Goal: Transaction & Acquisition: Purchase product/service

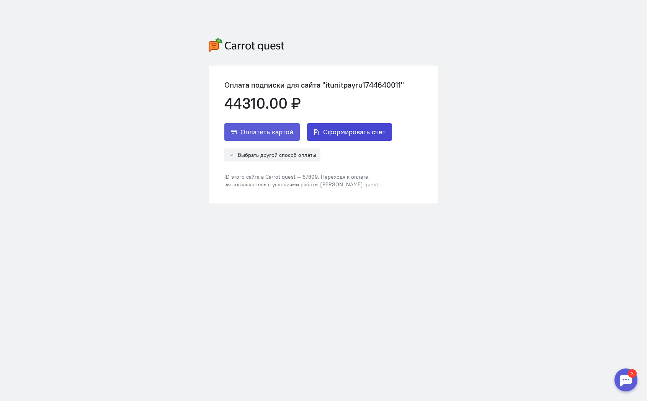
click at [353, 137] on button "Сформировать счёт" at bounding box center [349, 132] width 85 height 18
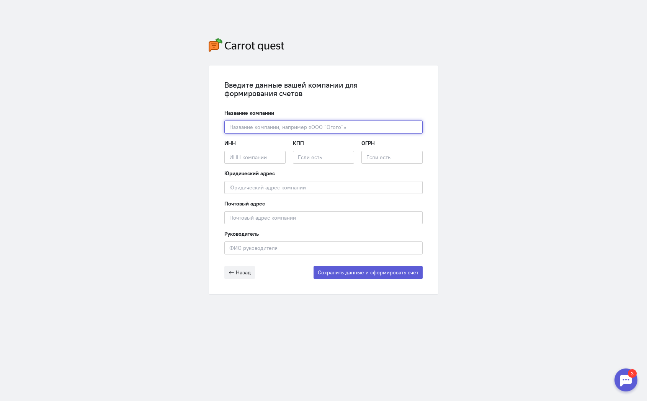
click at [312, 123] on input "text" at bounding box center [323, 127] width 198 height 13
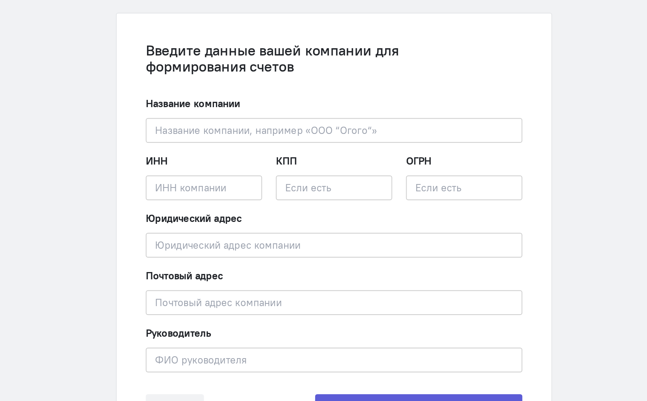
click at [284, 240] on div "Руководитель Введите ФИО руководителя" at bounding box center [323, 242] width 198 height 25
click at [284, 241] on div "Руководитель Введите ФИО руководителя" at bounding box center [323, 242] width 198 height 25
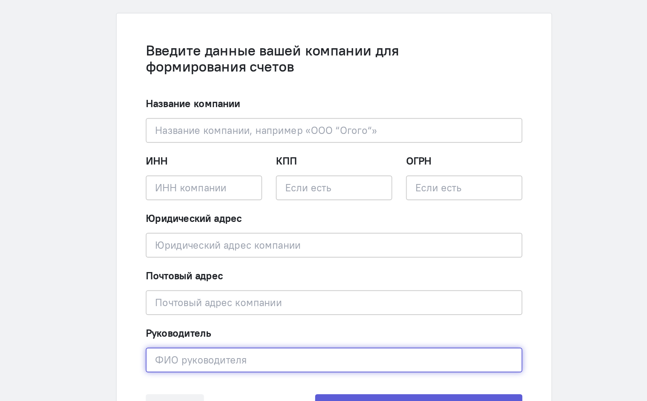
click at [281, 250] on input "text" at bounding box center [323, 248] width 198 height 13
paste input "[PERSON_NAME]"
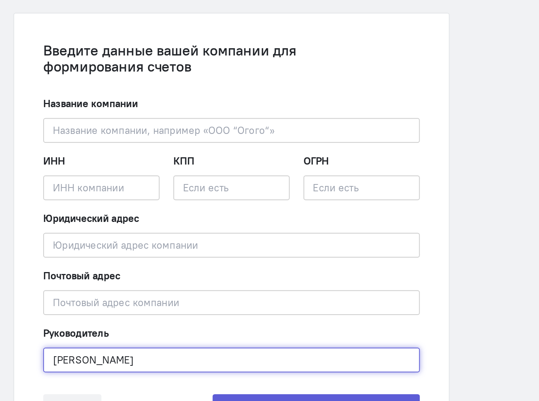
type input "[PERSON_NAME]"
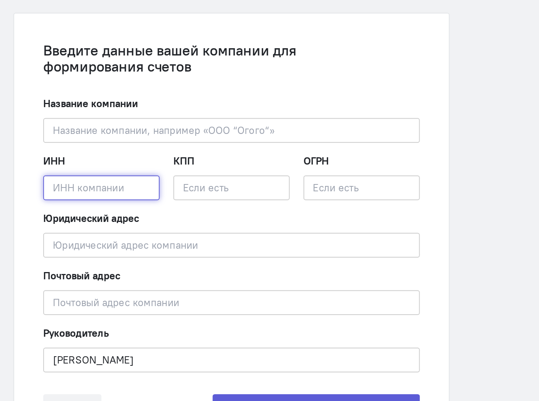
click at [203, 156] on input "text" at bounding box center [200, 157] width 61 height 13
paste input "3666191762"
type input "3666191762"
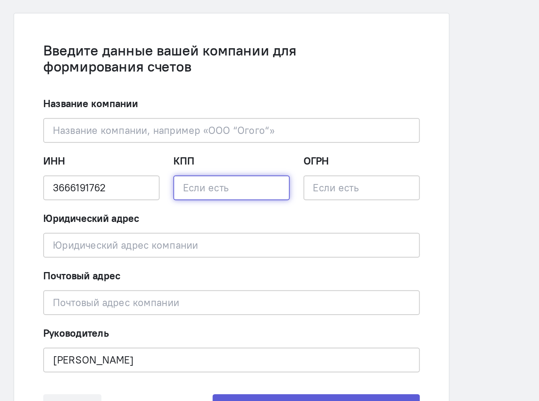
click at [265, 158] on input "text" at bounding box center [269, 157] width 61 height 13
paste input "783801001"
type input "783801001"
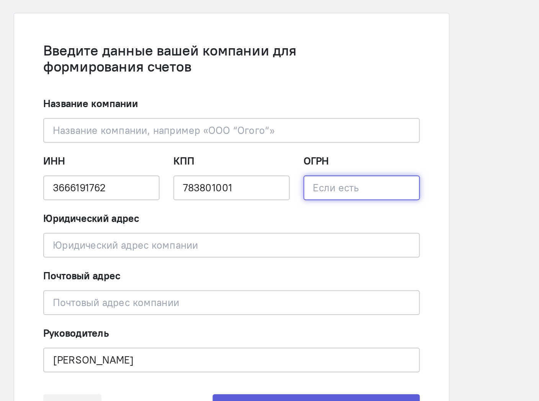
click at [312, 157] on input "text" at bounding box center [337, 157] width 61 height 13
paste input "1143668023509"
type input "1143668023509"
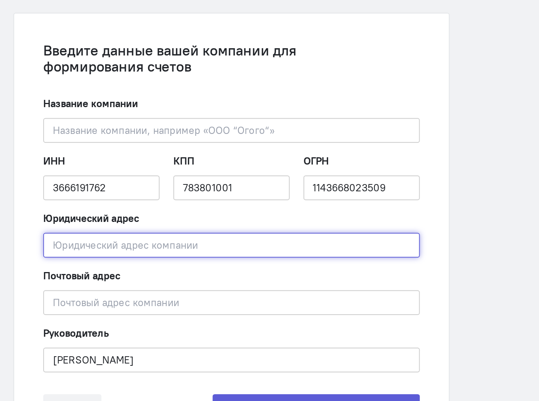
click at [224, 184] on input "text" at bounding box center [269, 187] width 198 height 13
paste input "[STREET_ADDRESS][PERSON_NAME]"
type input "[STREET_ADDRESS][PERSON_NAME]"
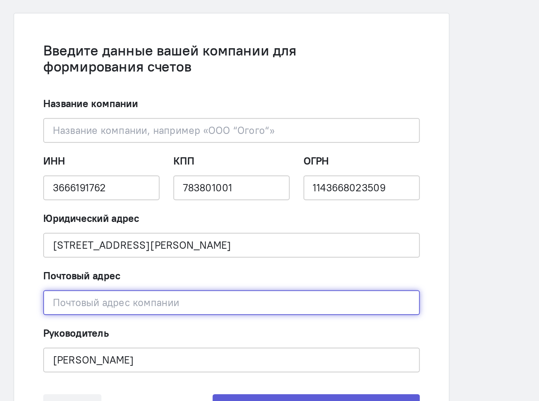
click at [217, 221] on input "text" at bounding box center [269, 217] width 198 height 13
paste input "[STREET_ADDRESS][PERSON_NAME]"
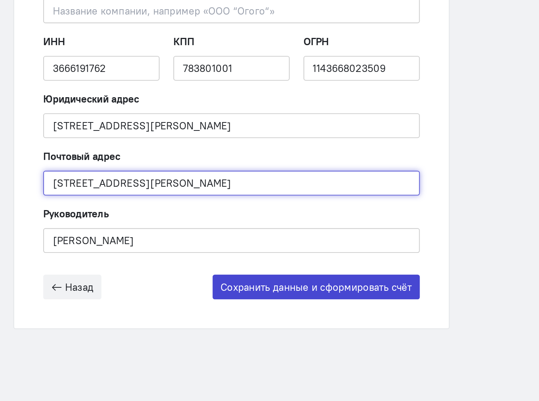
type input "[STREET_ADDRESS][PERSON_NAME]"
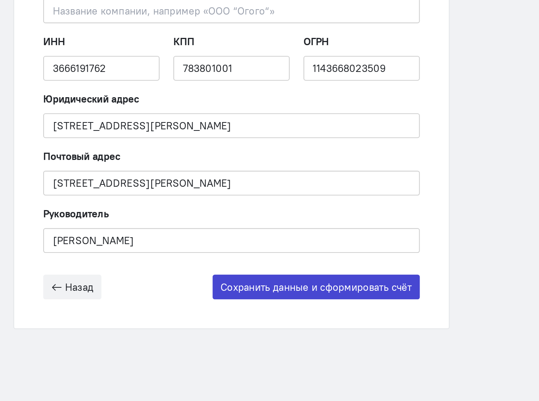
click at [280, 269] on button "Сохранить данные и сформировать счёт" at bounding box center [314, 272] width 109 height 13
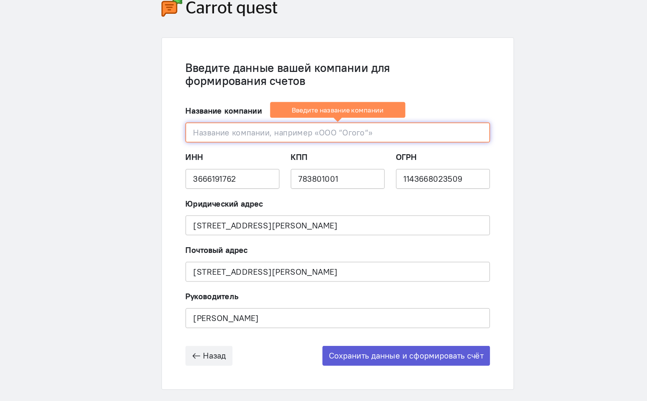
click at [271, 129] on input "text" at bounding box center [323, 127] width 198 height 13
paste input "ООО "Юнитпэйру""
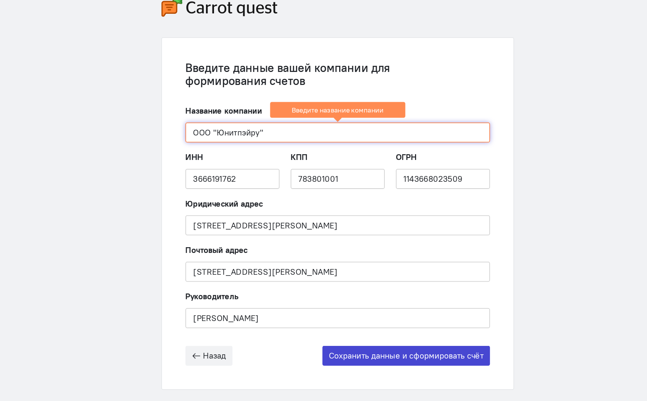
type input "ООО "Юнитпэйру""
click at [391, 275] on button "Сохранить данные и сформировать счёт" at bounding box center [368, 272] width 109 height 13
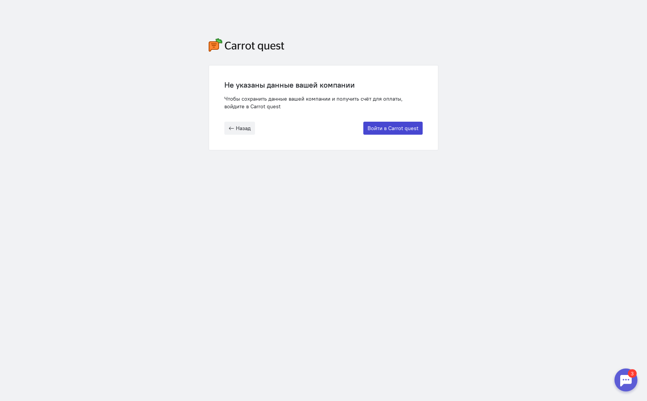
click at [409, 128] on button "Войти в Carrot quest" at bounding box center [392, 128] width 59 height 13
